Goal: Contribute content: Contribute content

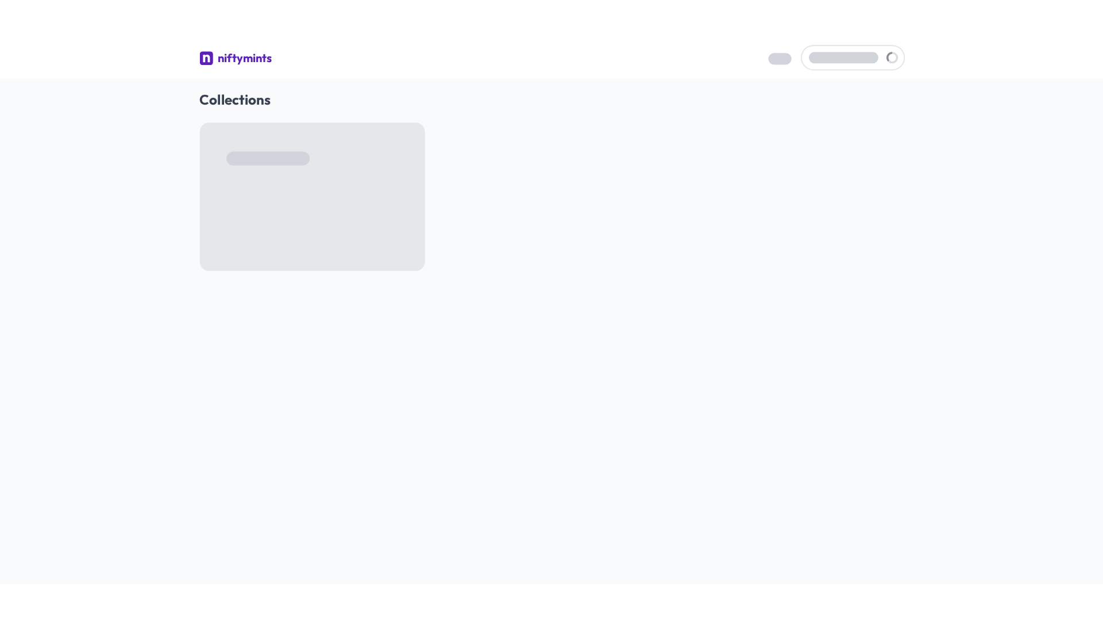
scroll to position [1394, 0]
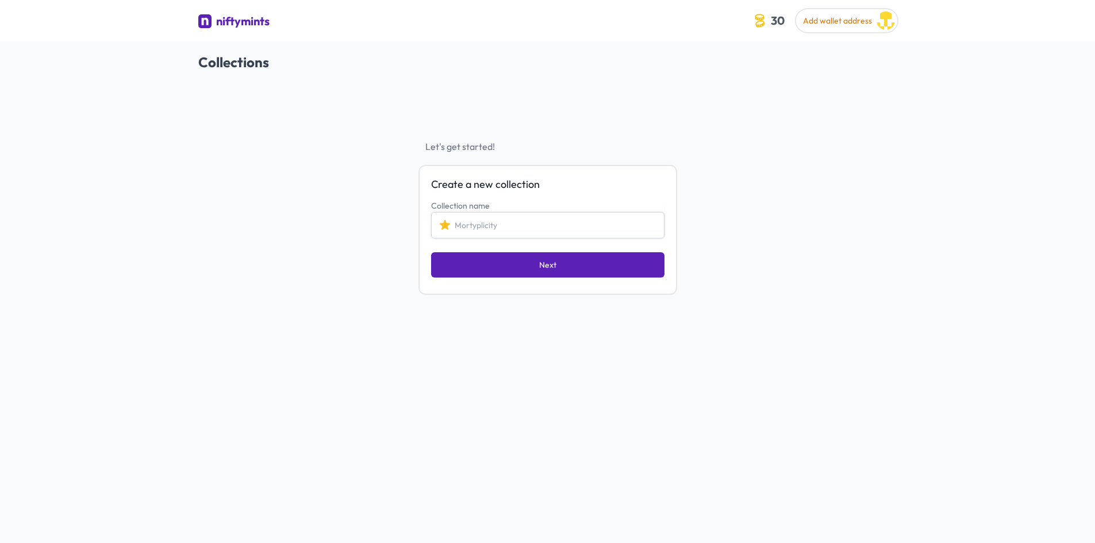
paste input "Husky Dog NFT Collection"
type input "Husky Dog NFT Collection"
click at [518, 259] on button "Next" at bounding box center [547, 264] width 233 height 25
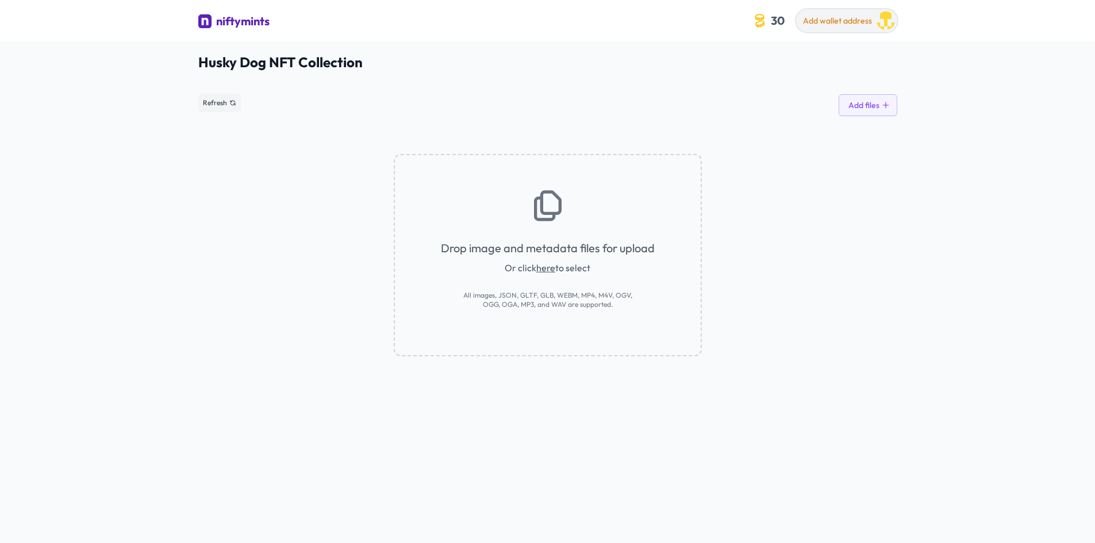
click at [857, 27] on div "Add wallet address" at bounding box center [837, 22] width 69 height 15
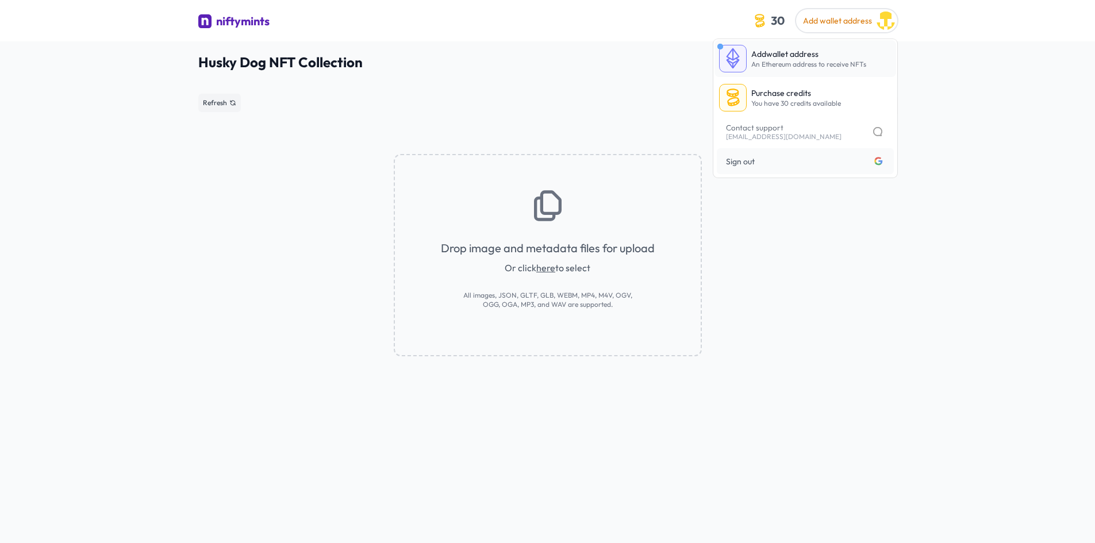
click at [827, 61] on span "An Ethereum address to receive NFTs" at bounding box center [808, 64] width 115 height 9
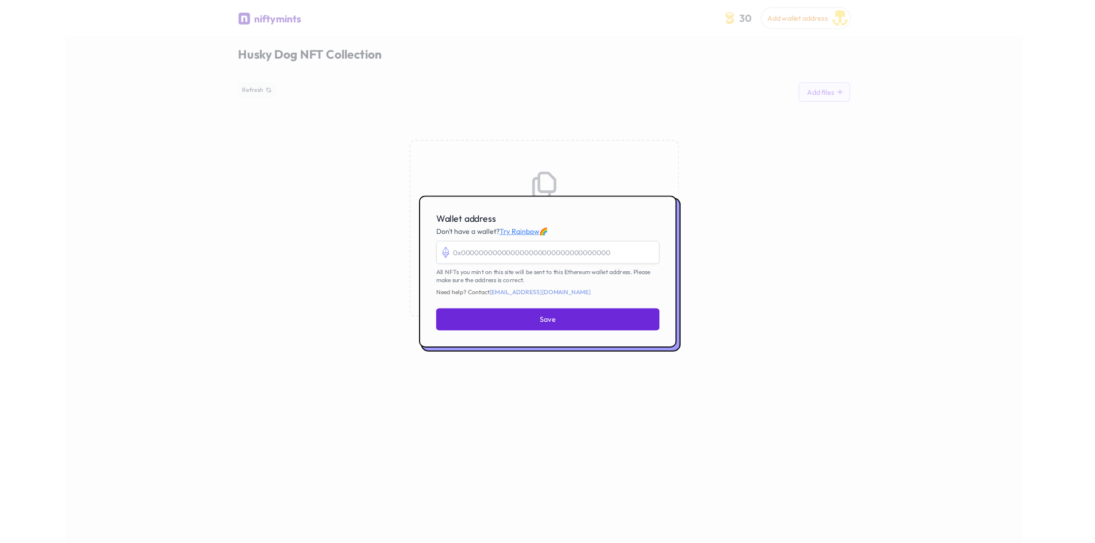
scroll to position [1394, 0]
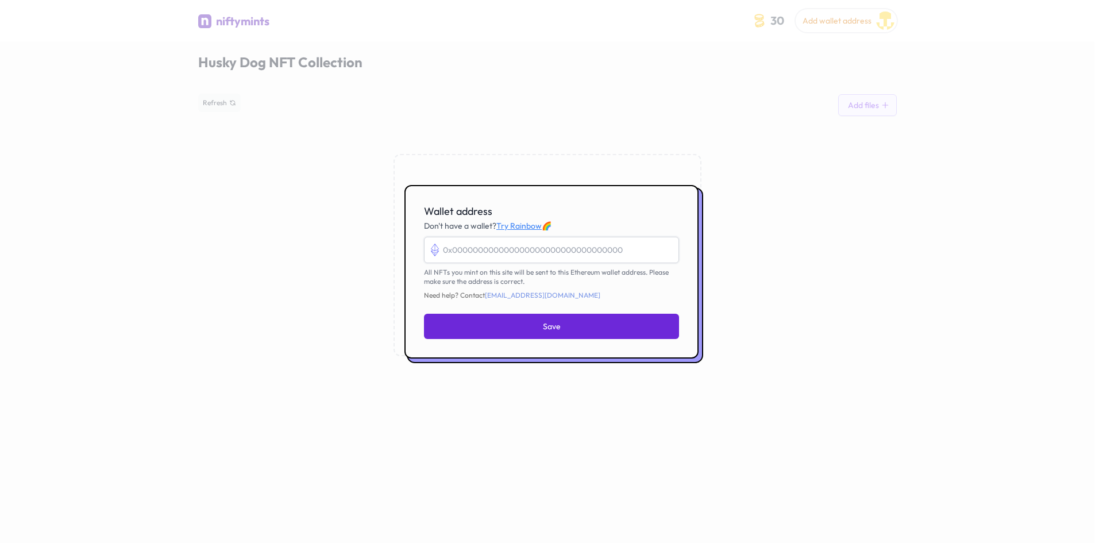
click at [500, 256] on input "Wallet address" at bounding box center [551, 250] width 255 height 26
paste input "0xDf3866A3DE88b032960310ac6A35b0621e145F29"
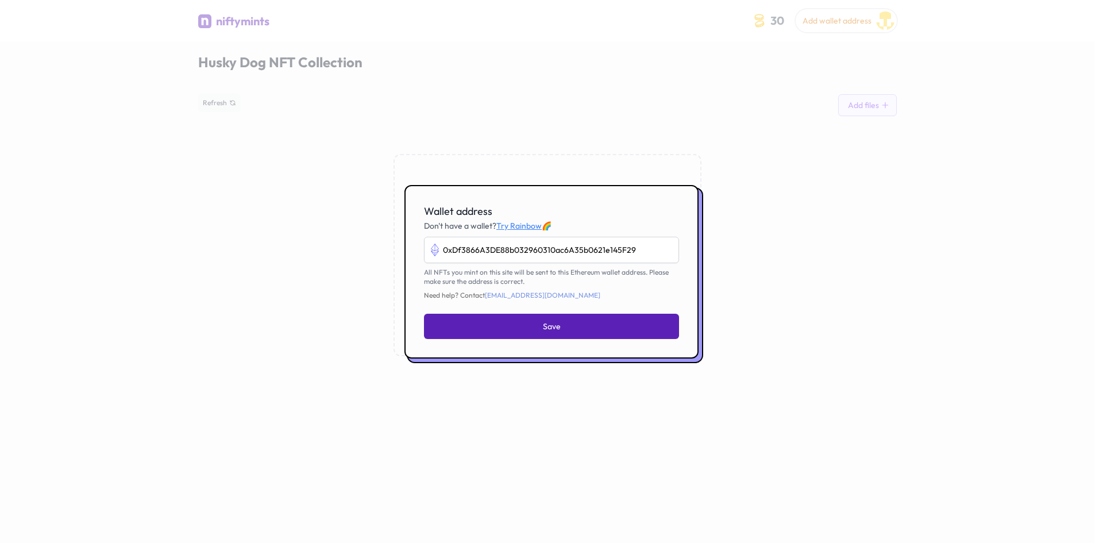
click at [575, 327] on button "Save" at bounding box center [551, 326] width 255 height 25
type input "0xdf3866a3de88b032960310ac6a35b0621e145f29"
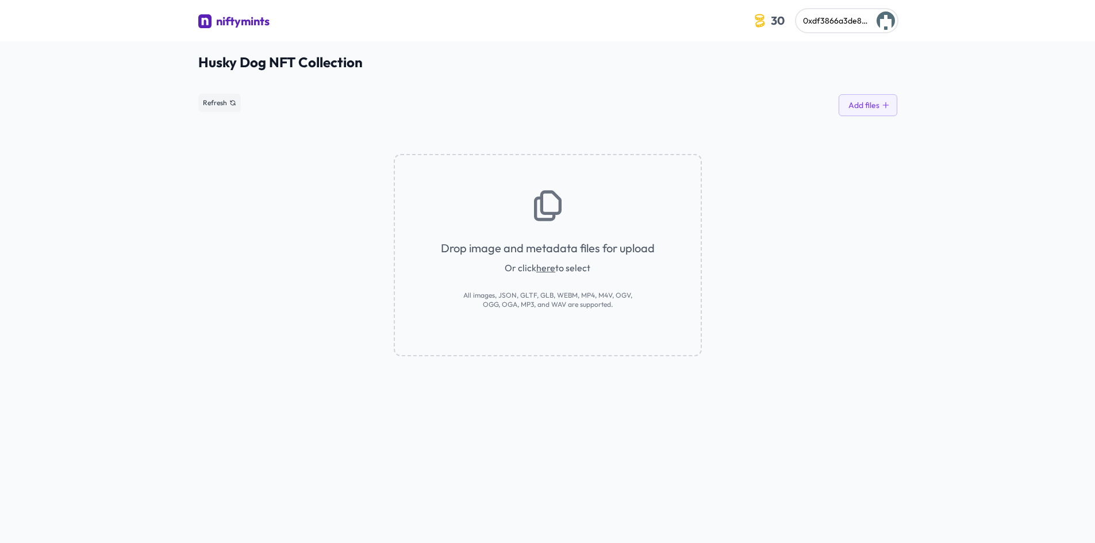
click at [547, 268] on link "here" at bounding box center [545, 267] width 19 height 11
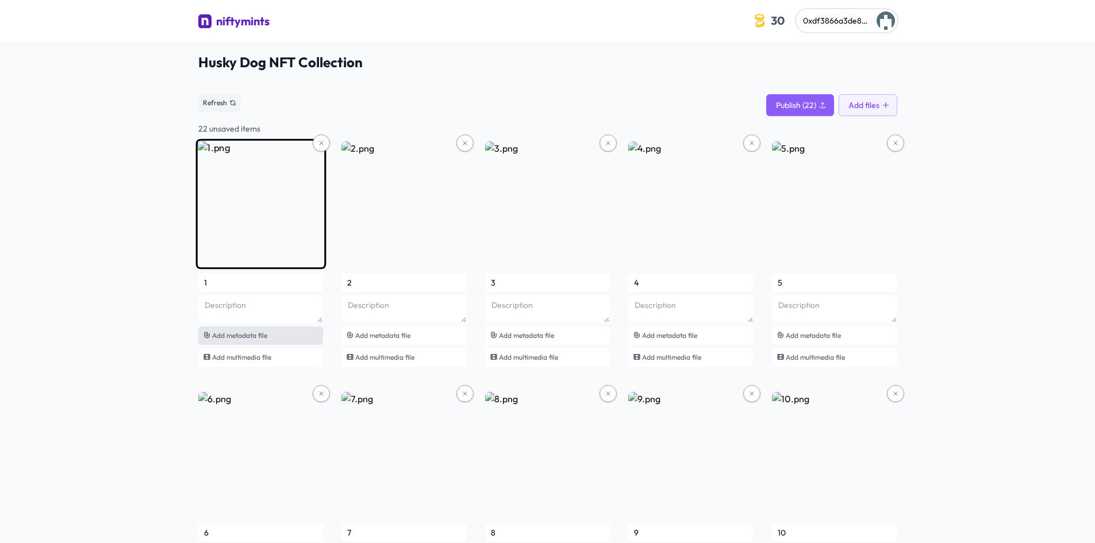
click at [264, 335] on span "Add metadata file" at bounding box center [239, 335] width 55 height 9
type input "Cyber Husky #1"
type textarea "A cute cartoon husky in a neon cyberpunk city, 50% to husky rescues!"
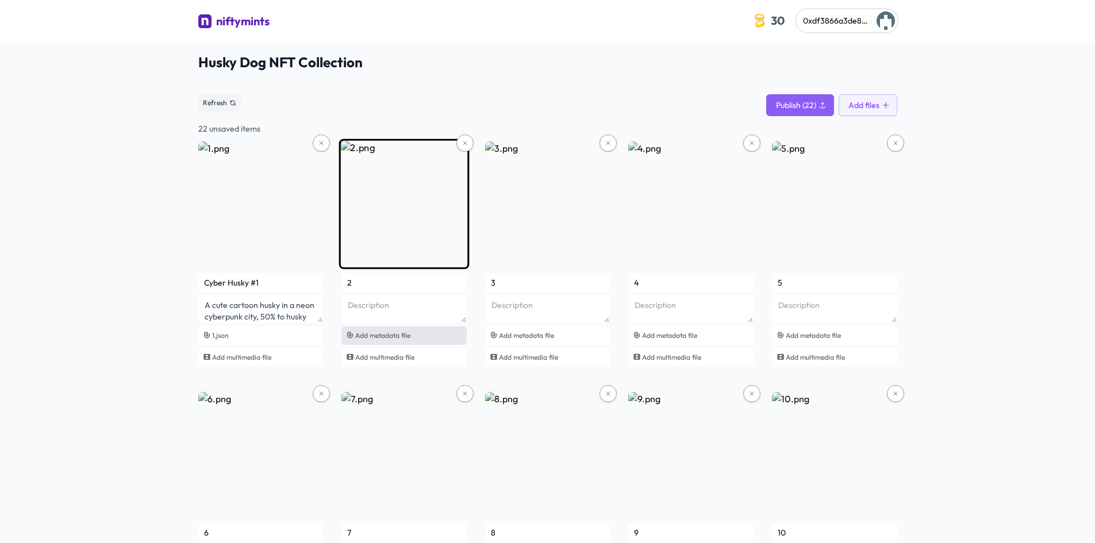
click at [383, 338] on span "Add metadata file" at bounding box center [382, 335] width 55 height 9
type input "Cyber Husky #2"
type textarea "A cute cartoon husky in a neon cyberpunk city, 50% to husky rescues!"
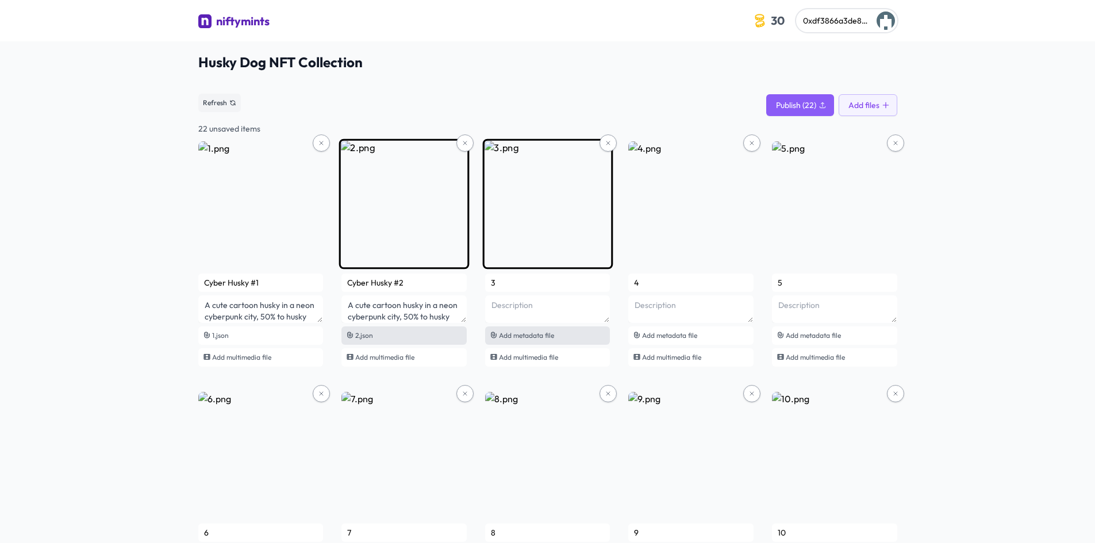
type textarea "d"
click at [531, 337] on span "Add metadata file" at bounding box center [526, 335] width 55 height 9
type input "Cyber Husky #3"
type textarea "A cute cartoon husky in a neon cyberpunk city, 50% to husky rescues!"
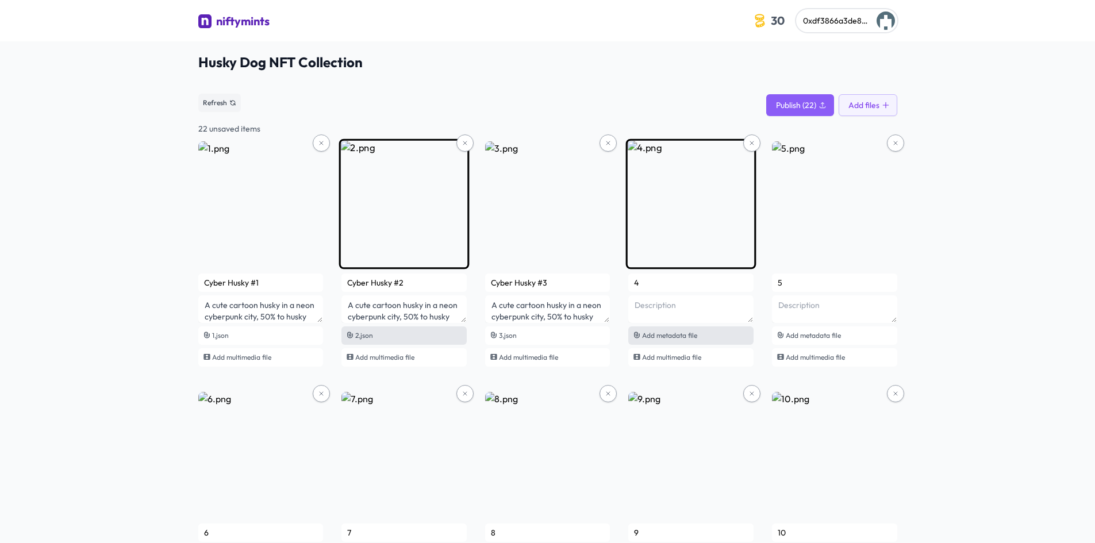
click at [679, 332] on span "Add metadata file" at bounding box center [669, 335] width 55 height 9
type input "Cyber Husky #4"
type textarea "A cute cartoon husky in a neon cyberpunk city, 50% to husky rescues!"
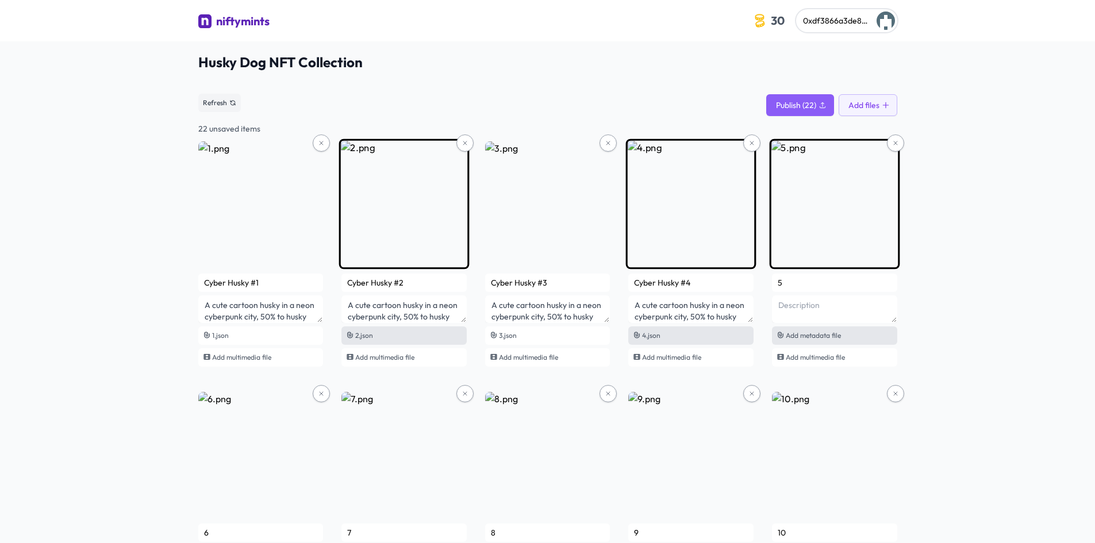
click at [797, 339] on span "Add metadata file" at bounding box center [812, 335] width 55 height 9
type input "Cyber Husky #5"
type textarea "A cute cartoon husky in a neon cyberpunk city, 50% to husky rescues!"
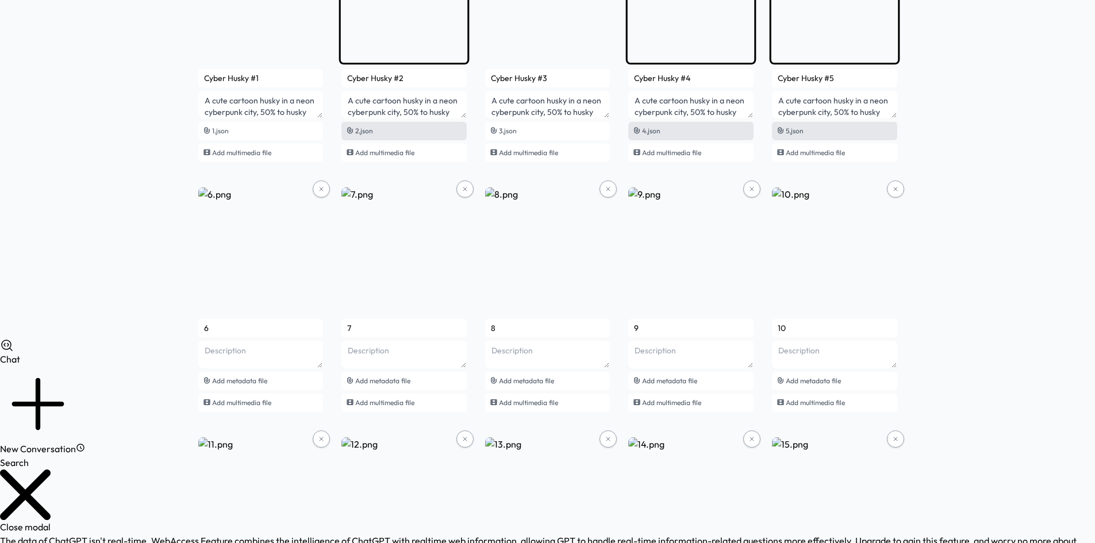
scroll to position [172, 0]
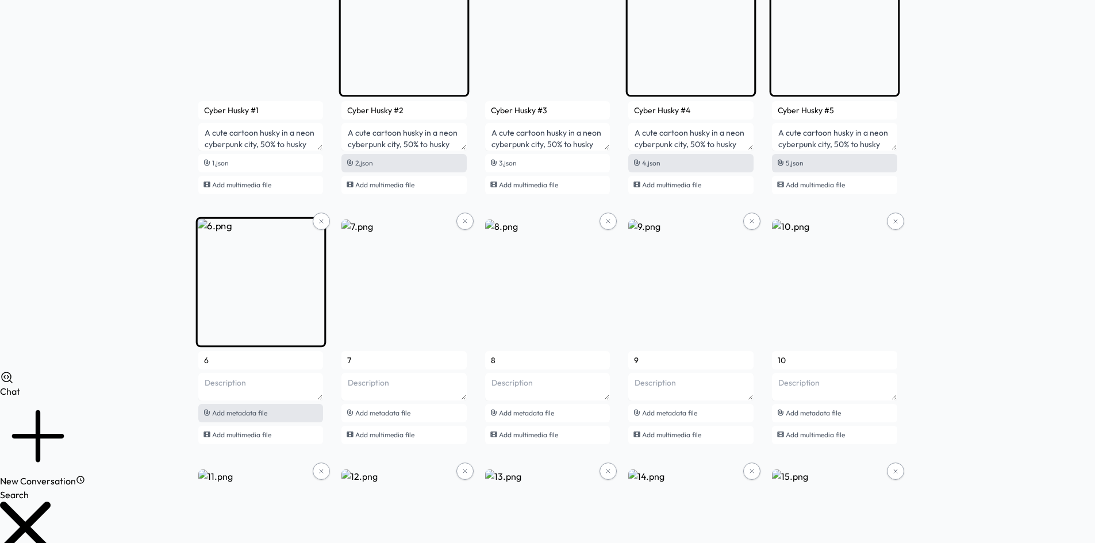
click at [238, 417] on span "Add metadata file" at bounding box center [239, 413] width 55 height 9
type input "Cyber Husky #6"
type textarea "A cute cartoon husky in a neon cyberpunk city, 50% to husky rescues!"
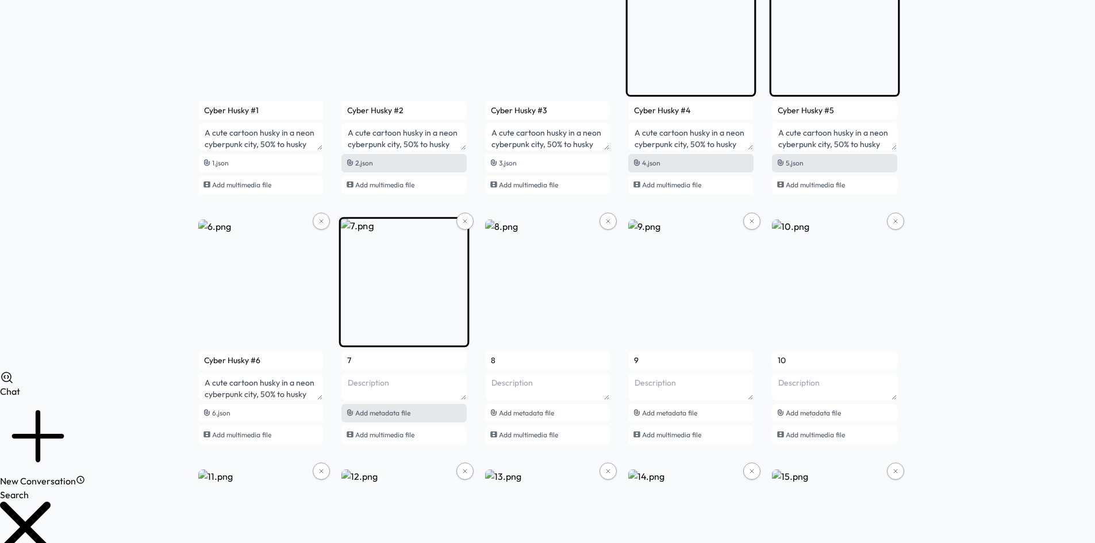
click at [437, 410] on div "Add metadata file" at bounding box center [403, 413] width 125 height 18
type input "Cyber Husky #7"
type textarea "A cute cartoon husky in a neon cyberpunk city, 50% to husky rescues!"
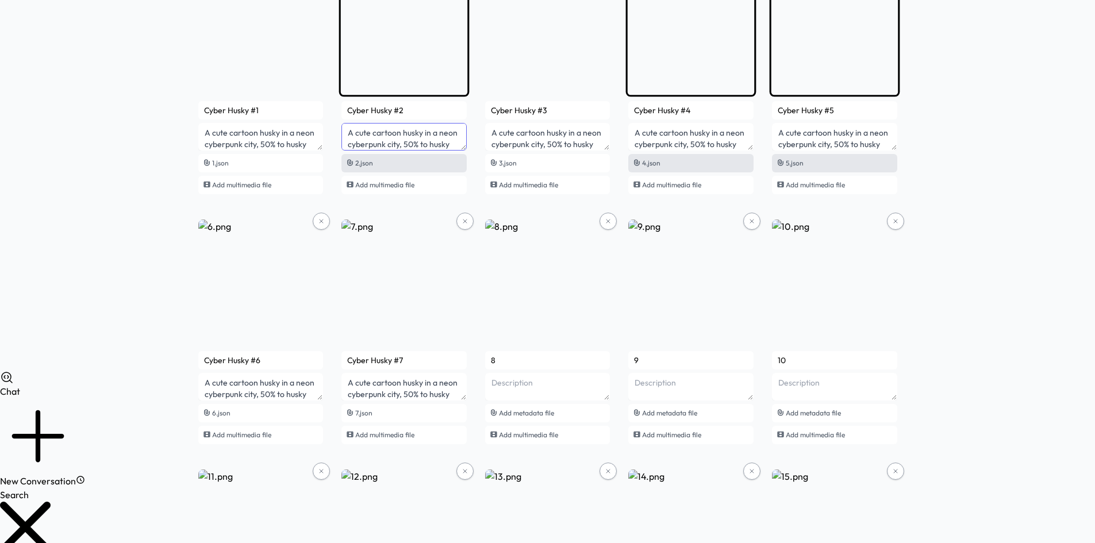
click at [350, 149] on textarea "A cute cartoon husky in a neon cyberpunk city, 50% to husky rescues!" at bounding box center [403, 137] width 125 height 28
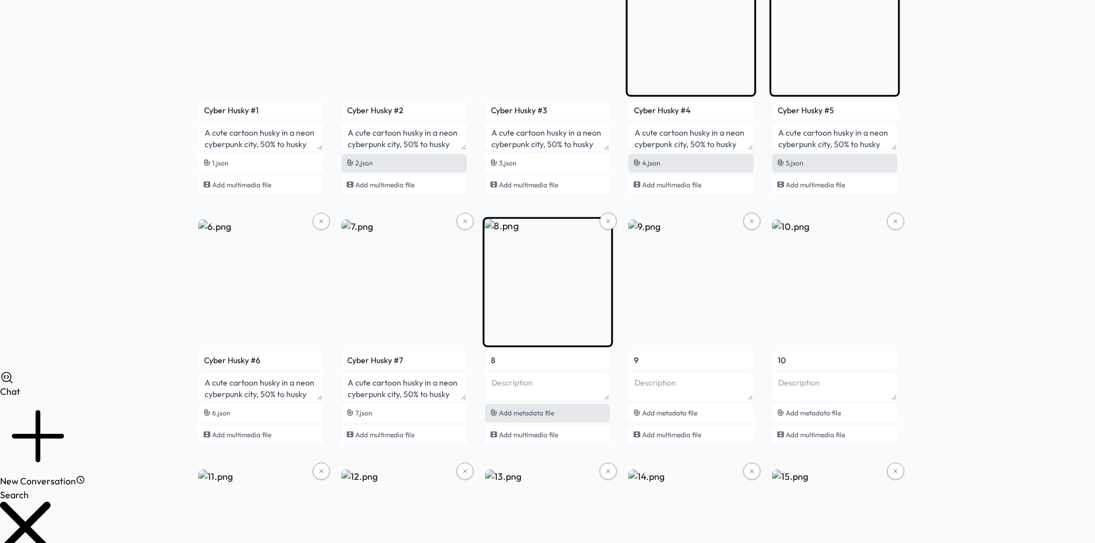
click at [498, 411] on div "Add metadata file" at bounding box center [547, 413] width 125 height 18
type input "Cyber Husky #8"
type textarea "A cute cartoon husky in a neon cyberpunk city, 50% to husky rescues!"
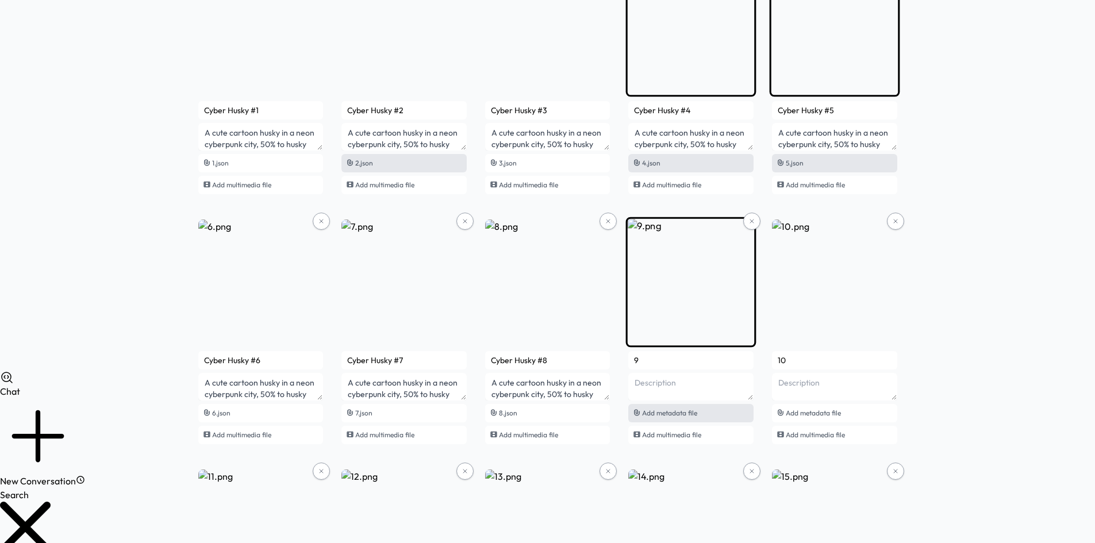
click at [678, 414] on span "Add metadata file" at bounding box center [669, 413] width 55 height 9
type input "Cyber Husky #9"
type textarea "A cute cartoon husky in a neon cyberpunk city, 50% to husky rescues!"
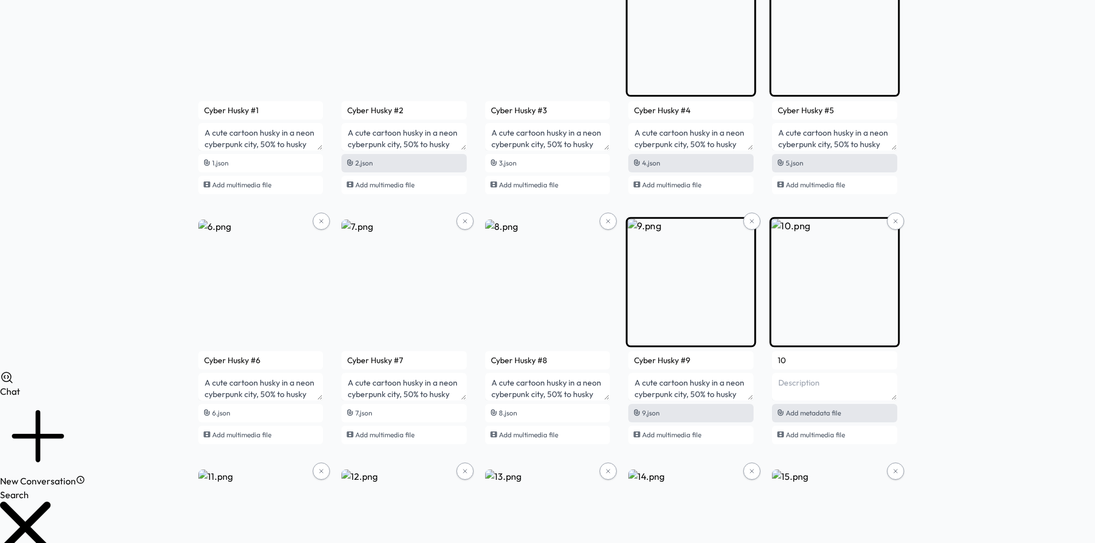
click at [780, 410] on icon at bounding box center [780, 413] width 6 height 6
type input "Cyber Husky #10"
type textarea "A cute cartoon husky in a neon cyberpunk city, 50% to husky rescues!"
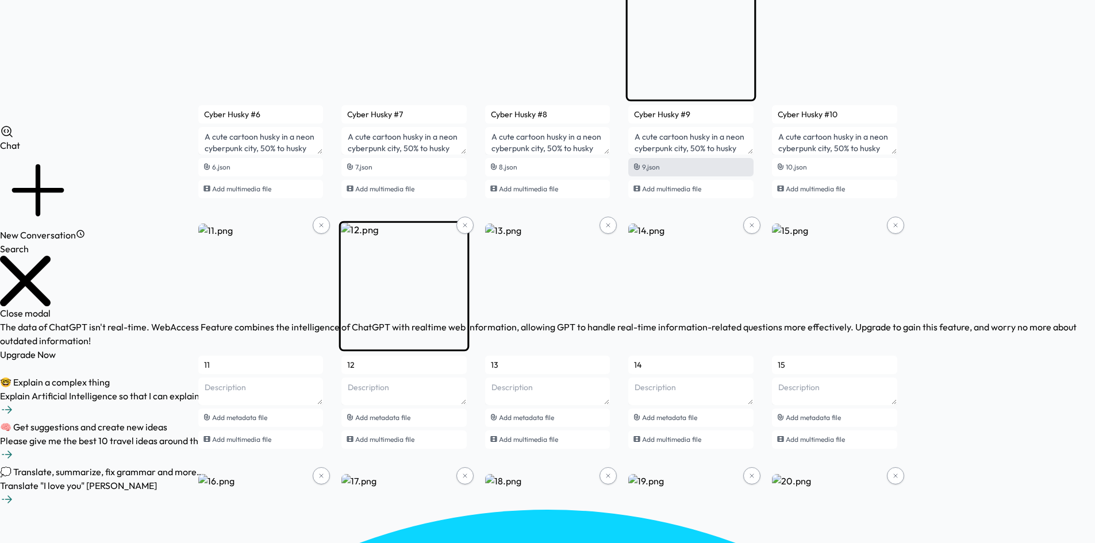
scroll to position [517, 0]
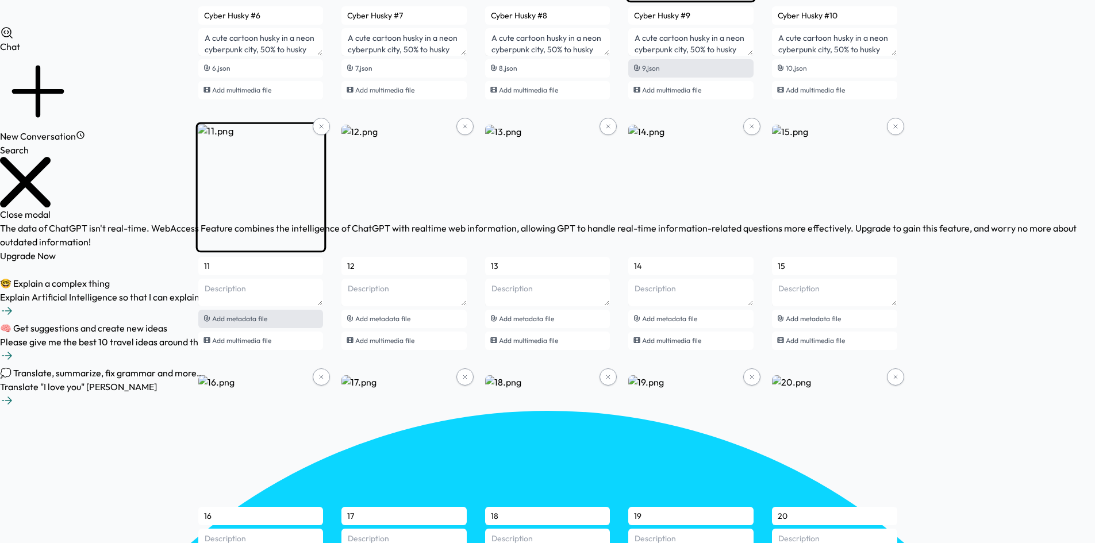
click at [259, 325] on div "Add metadata file" at bounding box center [260, 319] width 125 height 18
type input "Cyber Husky #11"
type textarea "A cute cartoon husky in a neon cyberpunk city, 50% to husky rescues!"
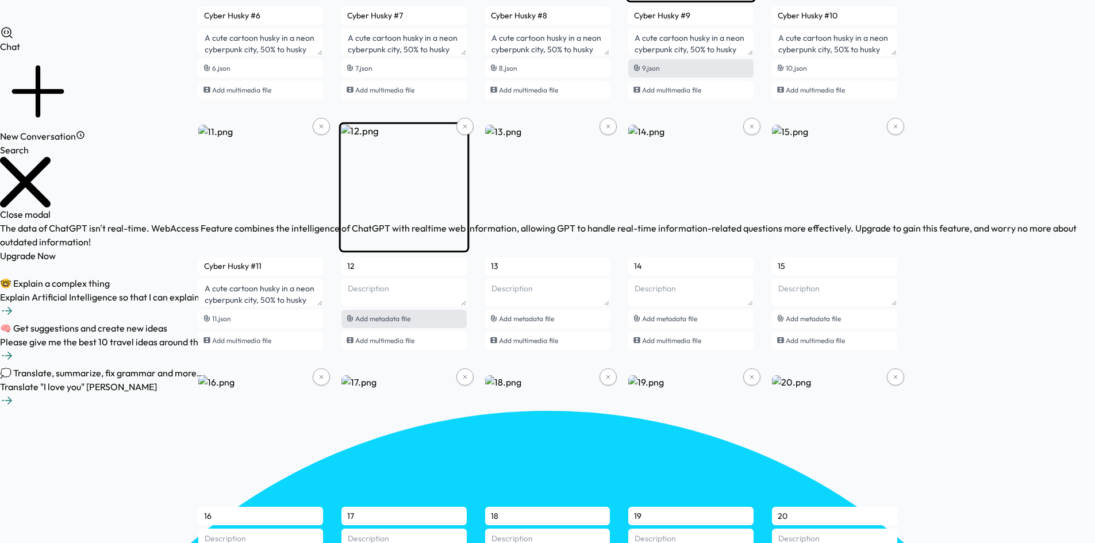
click at [391, 325] on div "Add metadata file" at bounding box center [403, 319] width 125 height 18
type input "Cyber Husky #12"
type textarea "A cute cartoon husky in a neon cyberpunk city, 50% to husky rescues!"
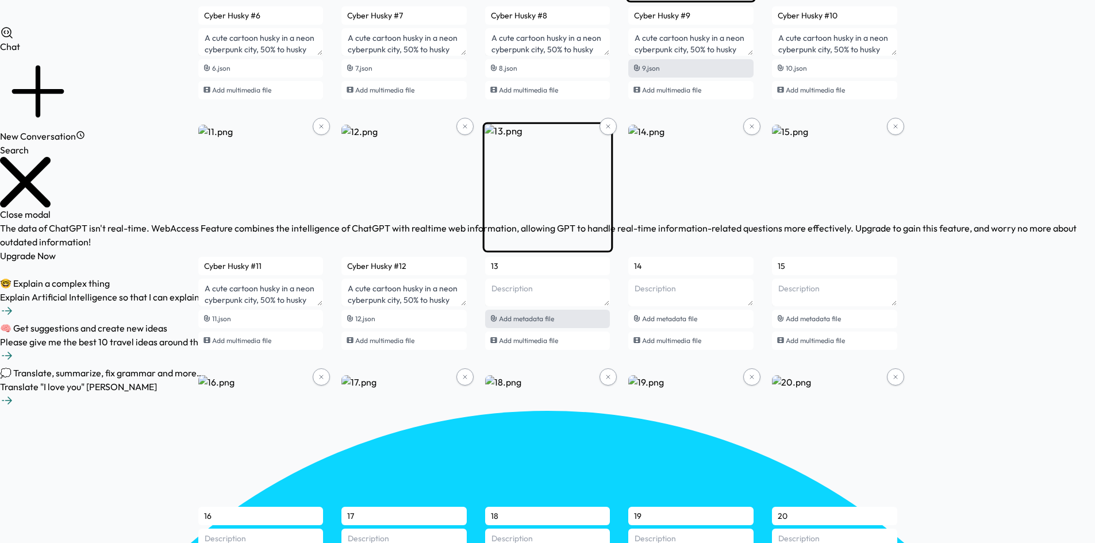
click at [552, 324] on div "Add metadata file" at bounding box center [547, 319] width 125 height 18
type input "Cyber Husky #13"
type textarea "A cute cartoon husky in a neon cyberpunk city, 50% to husky rescues!"
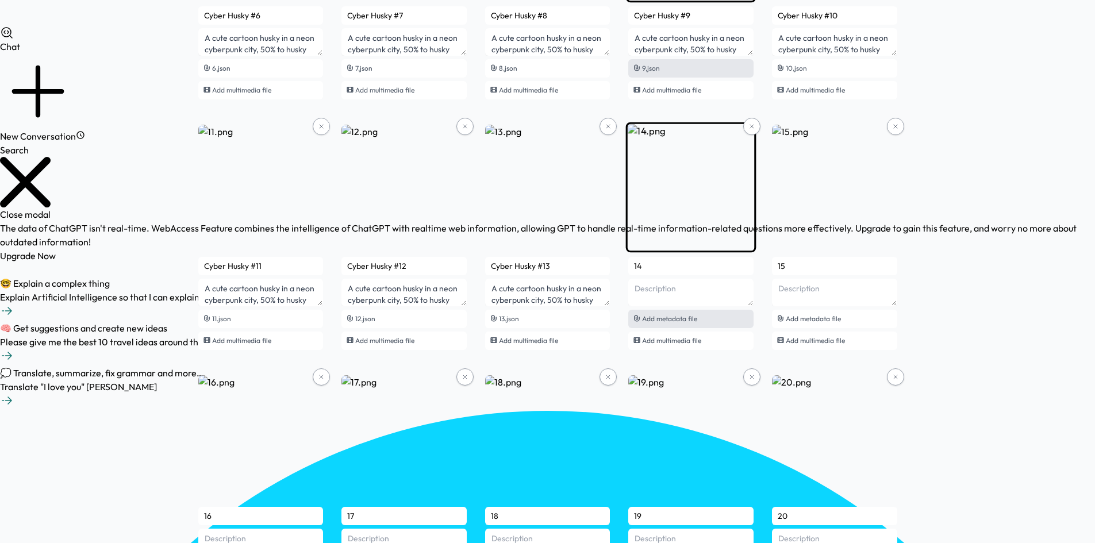
click at [695, 320] on span "Add metadata file" at bounding box center [669, 318] width 55 height 9
type input "Cyber Husky #14"
type textarea "A cute cartoon husky in a neon cyberpunk city, 50% to husky rescues!"
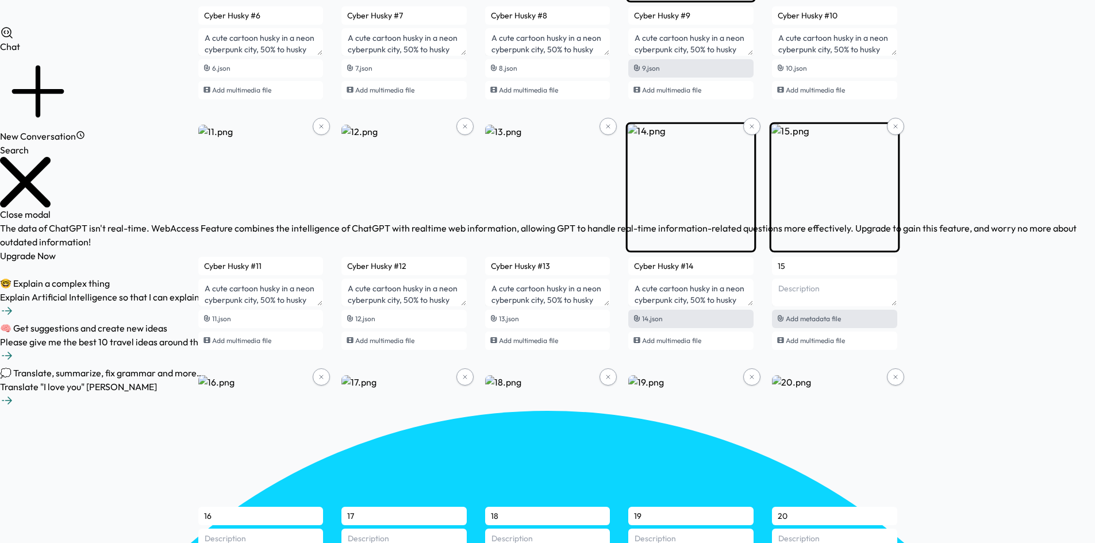
click at [814, 328] on div "Add metadata file" at bounding box center [834, 319] width 125 height 18
type input "Cyber Husky #15"
type textarea "A cute cartoon husky in a neon cyberpunk city, 50% to husky rescues!"
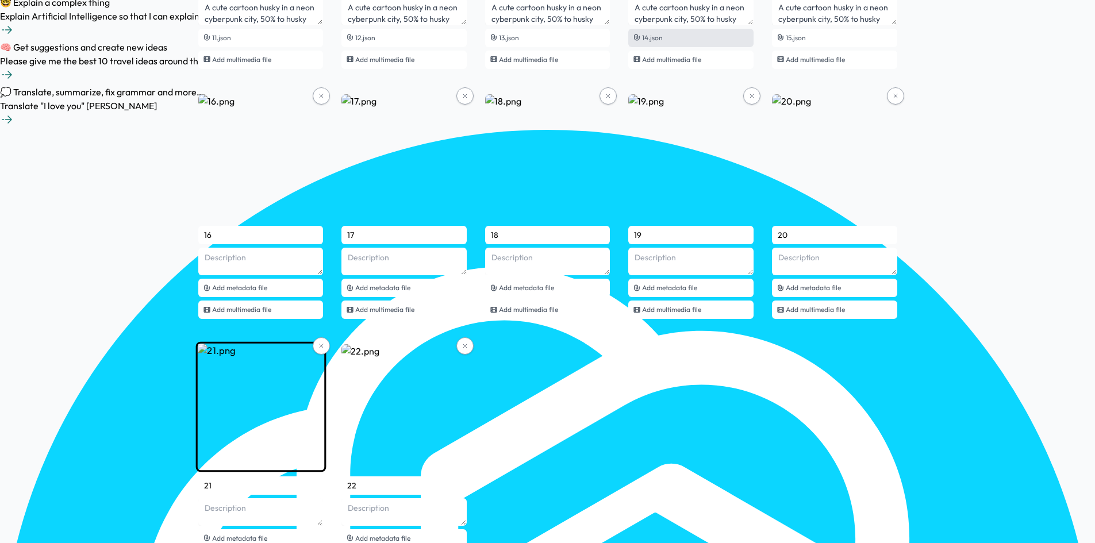
scroll to position [804, 0]
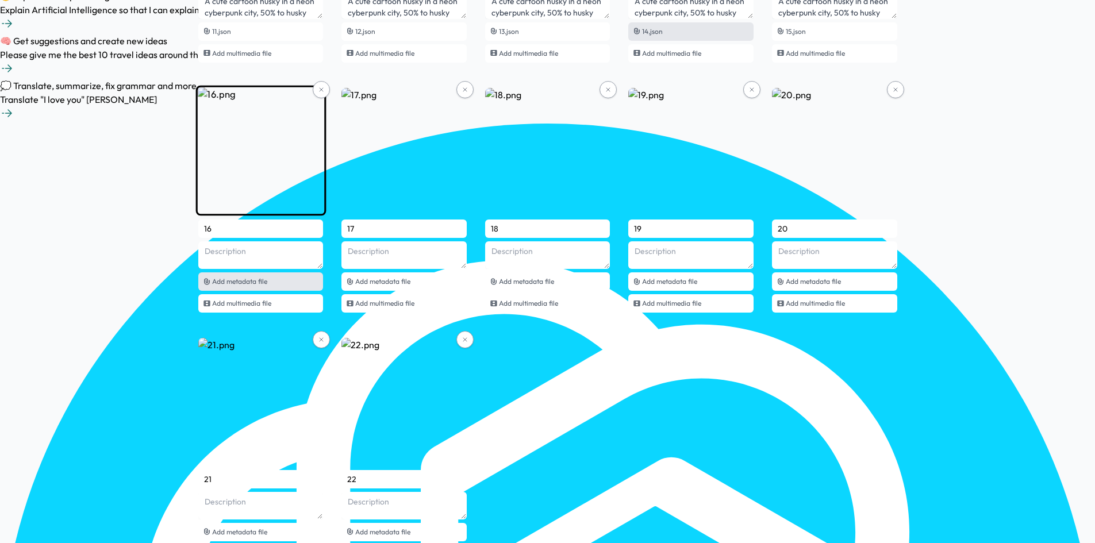
click at [233, 285] on span "Add metadata file" at bounding box center [239, 281] width 55 height 9
type input "Cyber Husky #16"
type textarea "A cute cartoon husky in a neon cyberpunk city, 50% to husky rescues!"
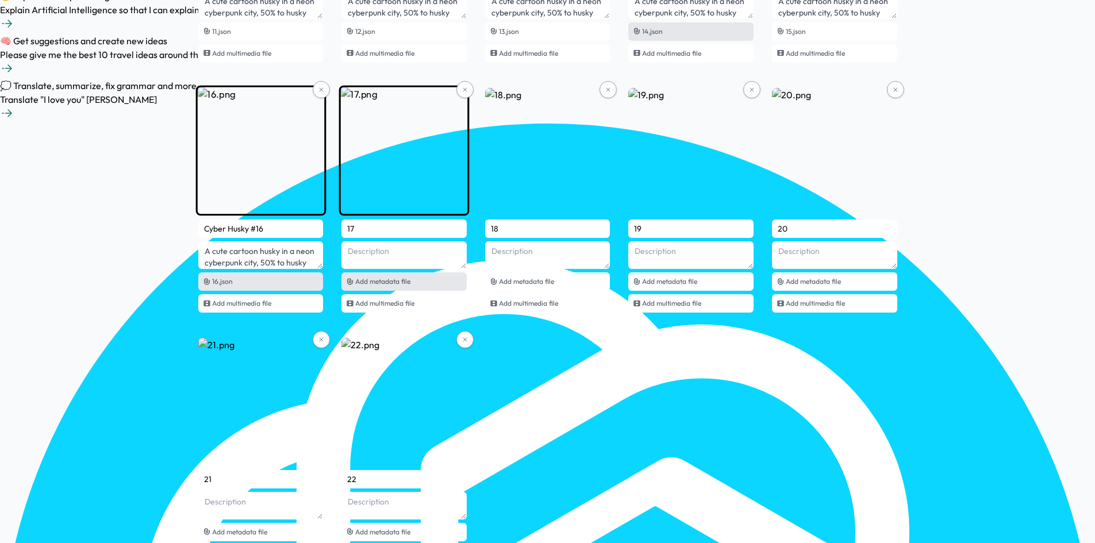
click at [375, 281] on span "Add metadata file" at bounding box center [382, 281] width 55 height 9
type input "Cyber Husky #17"
type textarea "A cute cartoon husky in a neon cyberpunk city, 50% to husky rescues!"
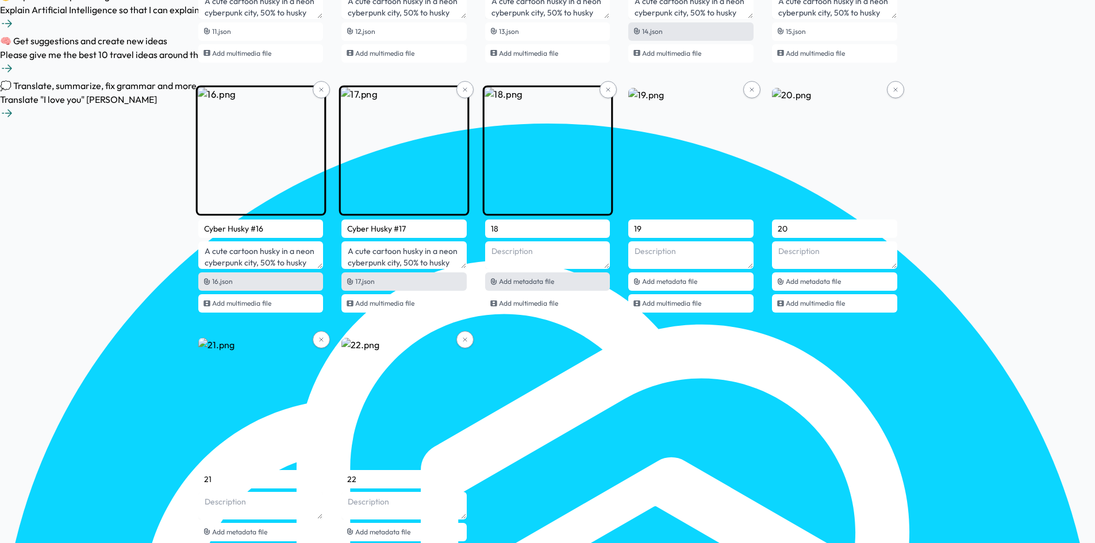
click at [510, 287] on div "Add metadata file" at bounding box center [547, 281] width 125 height 18
type input "Cyber Husky #18"
type textarea "A cute cartoon husky in a neon cyberpunk city, 50% to husky rescues!"
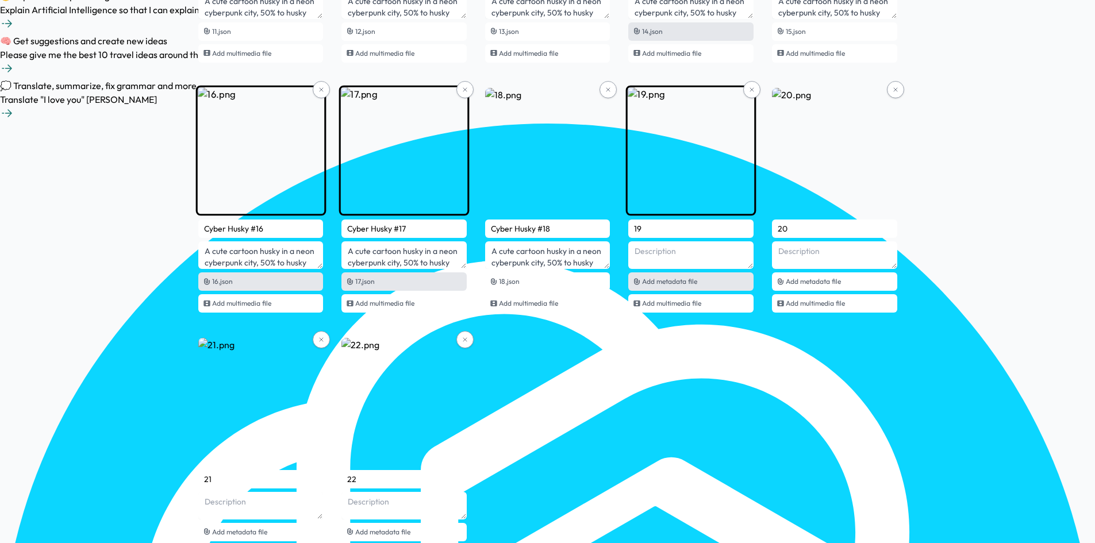
click at [660, 290] on div "Add metadata file" at bounding box center [690, 281] width 125 height 18
type input "Cyber Husky #19"
type textarea "A cute cartoon husky in a neon cyberpunk city, 50% to husky rescues!"
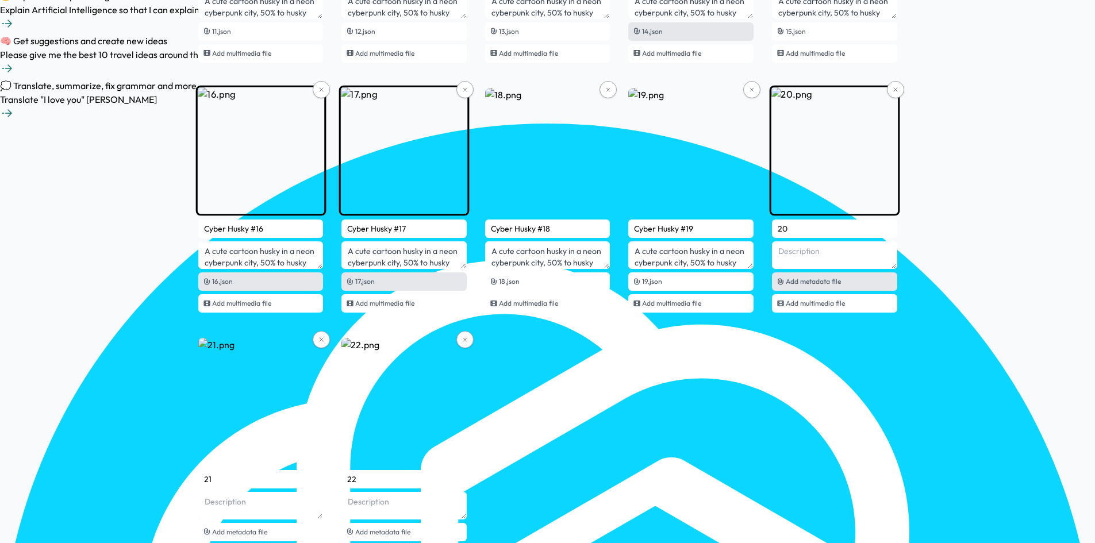
click at [806, 287] on div "Add metadata file" at bounding box center [834, 281] width 125 height 18
type input "Cyber Husky #20"
type textarea "A cute cartoon husky in a neon cyberpunk city, 50% to husky rescues!"
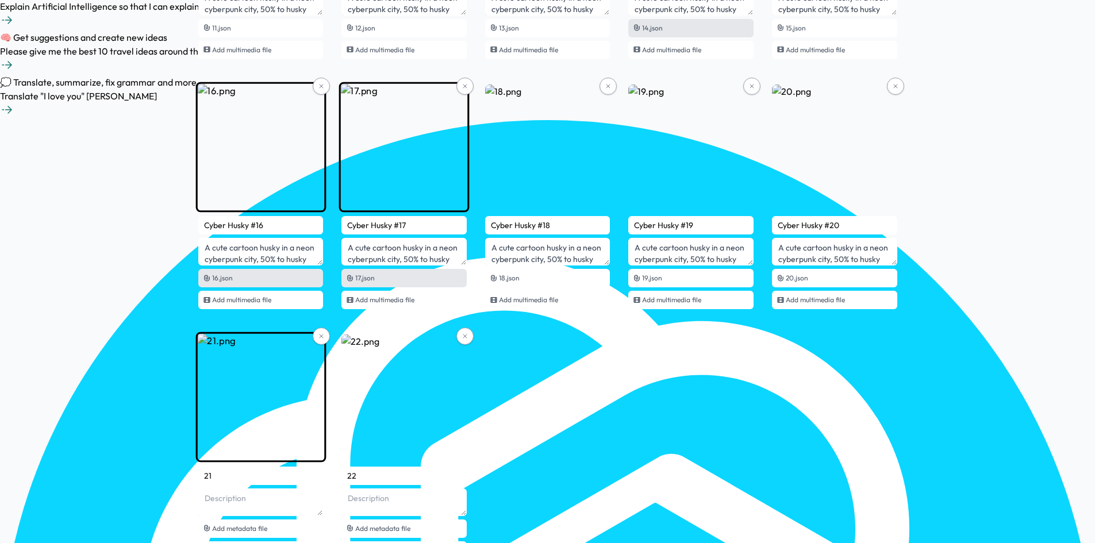
scroll to position [804, 0]
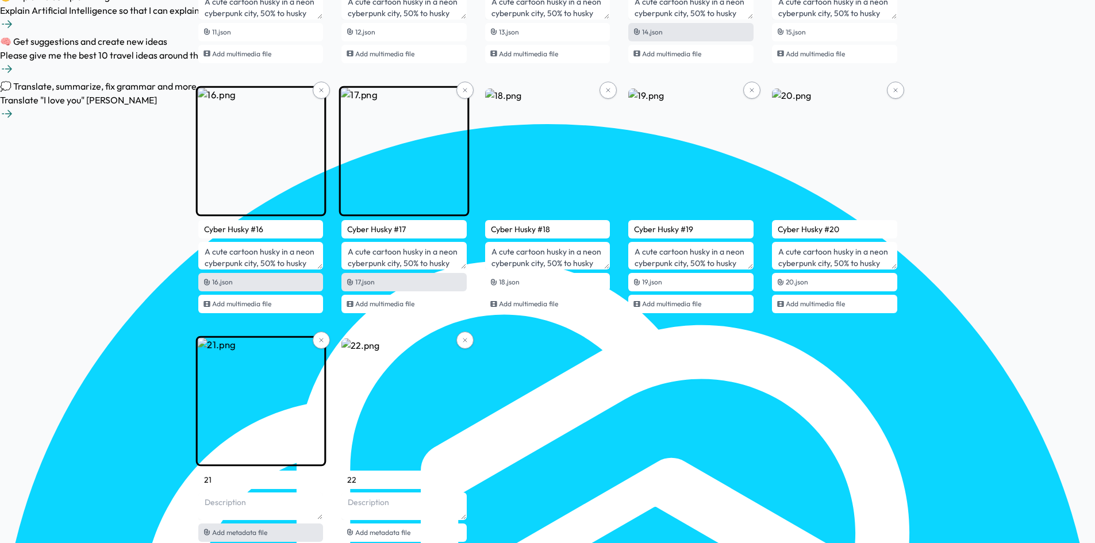
click at [242, 533] on span "Add metadata file" at bounding box center [239, 532] width 55 height 9
type input "Cyber Husky #21"
type textarea "A cute cartoon husky in a neon cyberpunk city, 50% to husky rescues!"
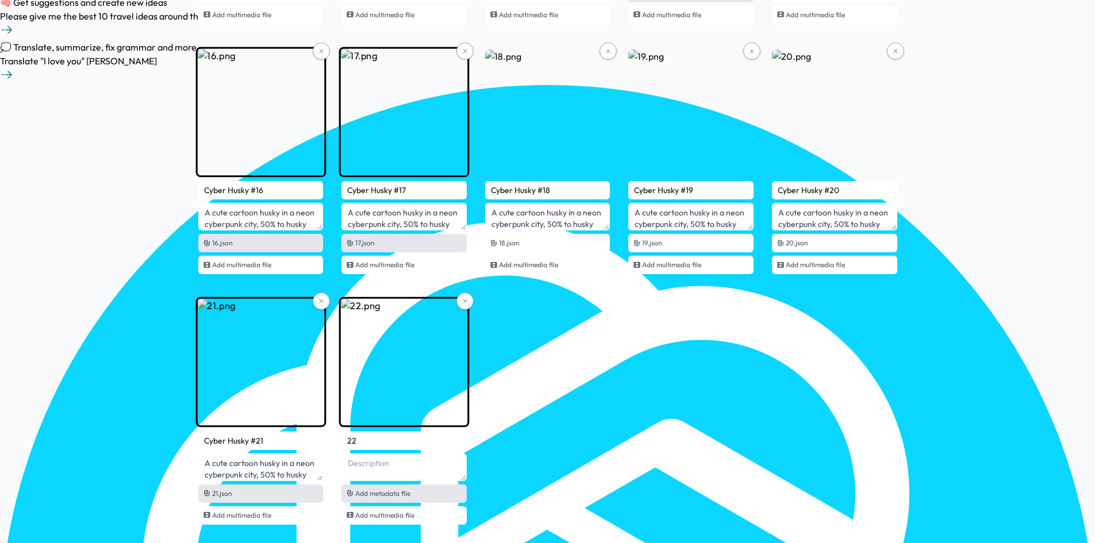
scroll to position [861, 0]
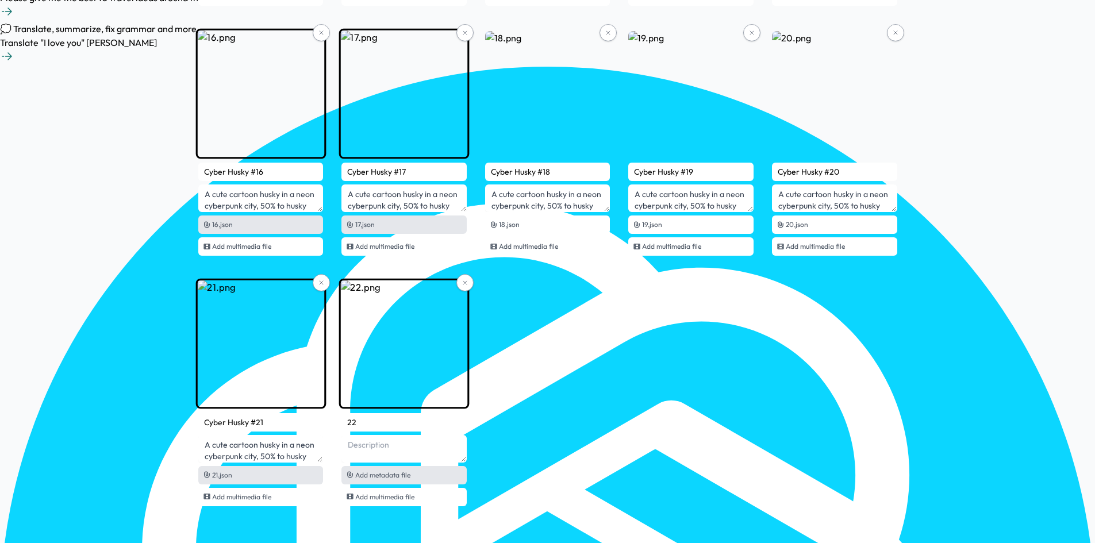
click at [387, 480] on div "Add metadata file" at bounding box center [403, 475] width 125 height 18
type input "Cyber Husky #22"
type textarea "A cute cartoon husky in a neon cyberpunk city, 50% to husky rescues!"
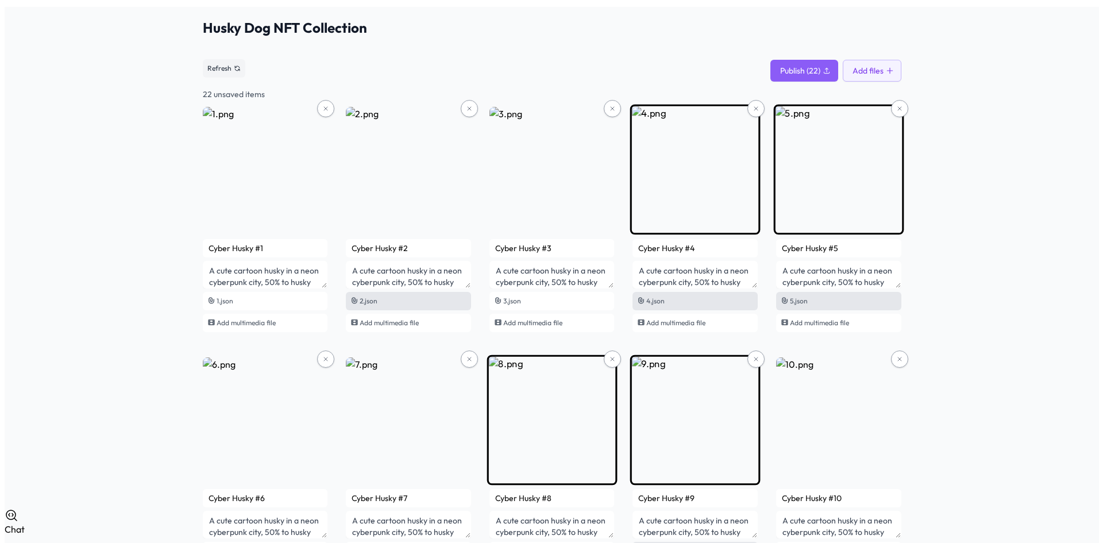
scroll to position [57, 0]
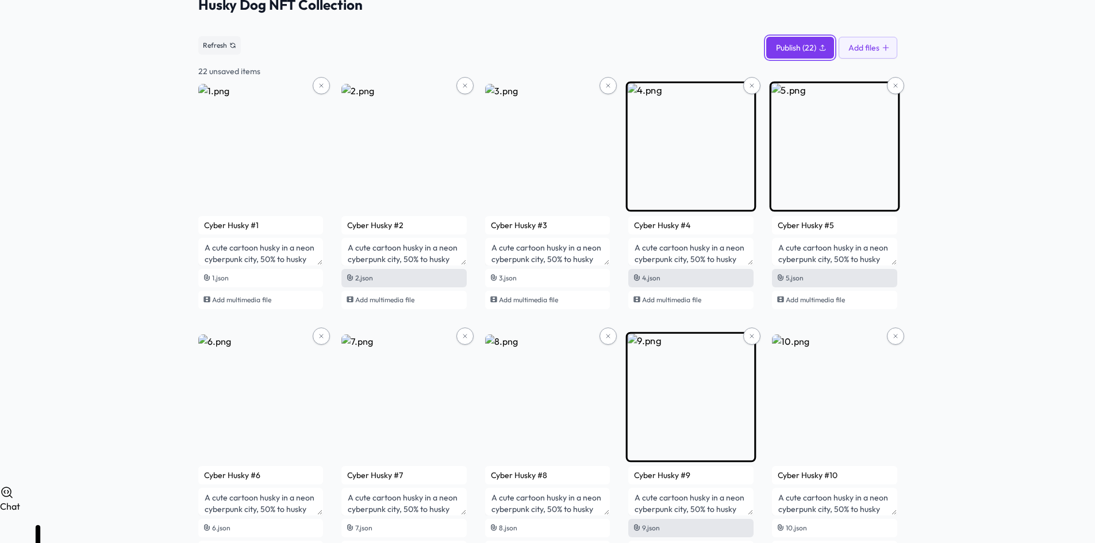
click at [797, 51] on span "Publish (22)" at bounding box center [796, 47] width 40 height 11
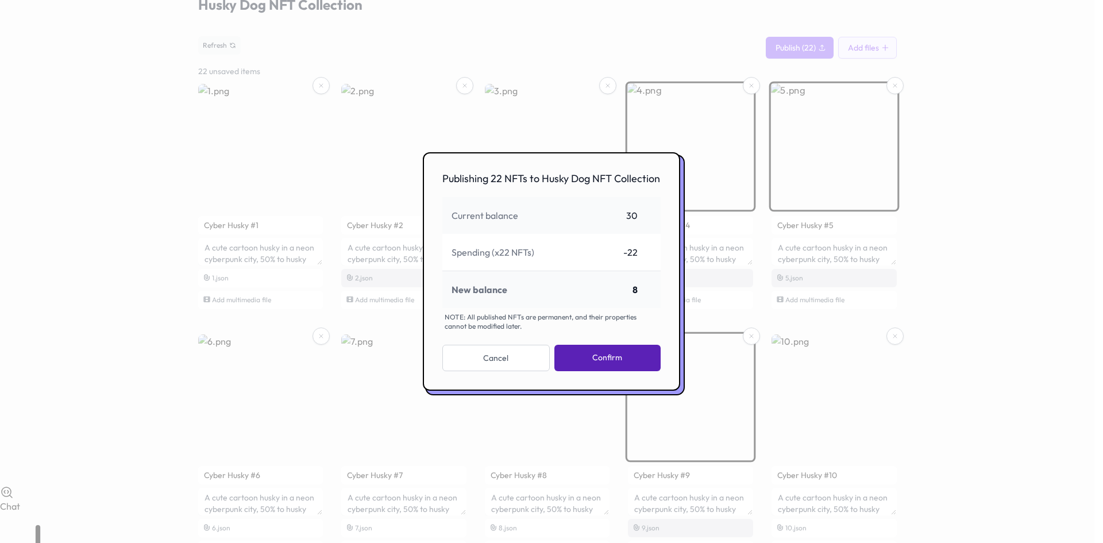
click at [619, 359] on button "Confirm" at bounding box center [607, 358] width 106 height 26
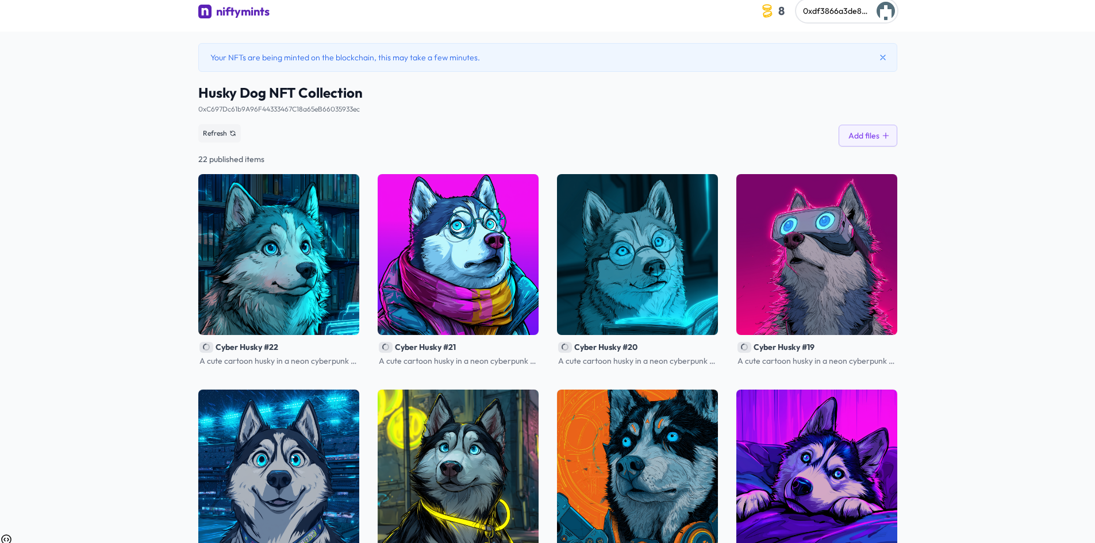
scroll to position [0, 0]
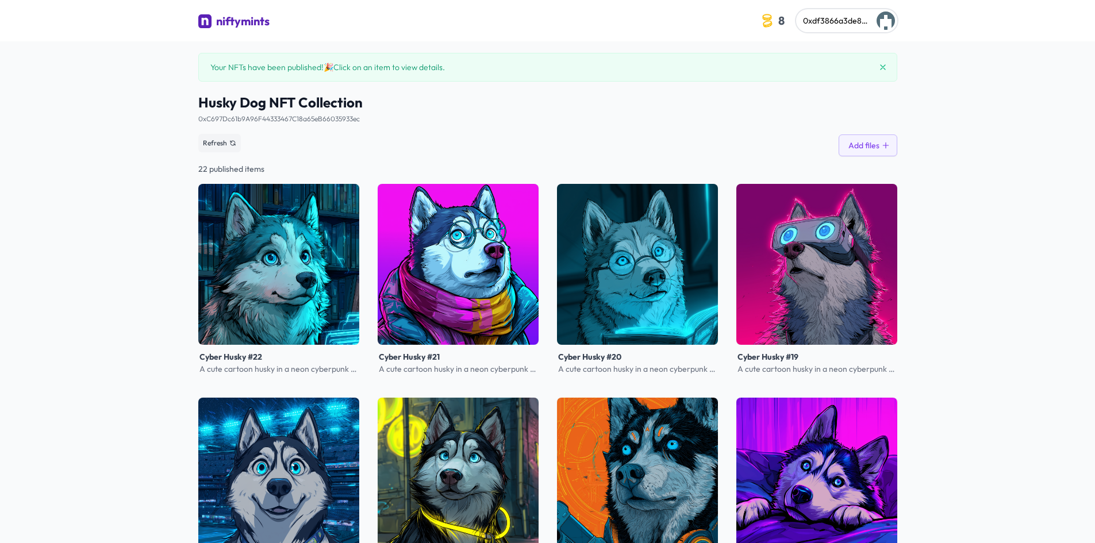
click at [431, 68] on span "Your NFTs have been published! 🎉 Click on an item to view details." at bounding box center [327, 66] width 234 height 11
click at [354, 66] on span "Your NFTs have been published! 🎉 Click on an item to view details." at bounding box center [327, 66] width 234 height 11
